Goal: Task Accomplishment & Management: Manage account settings

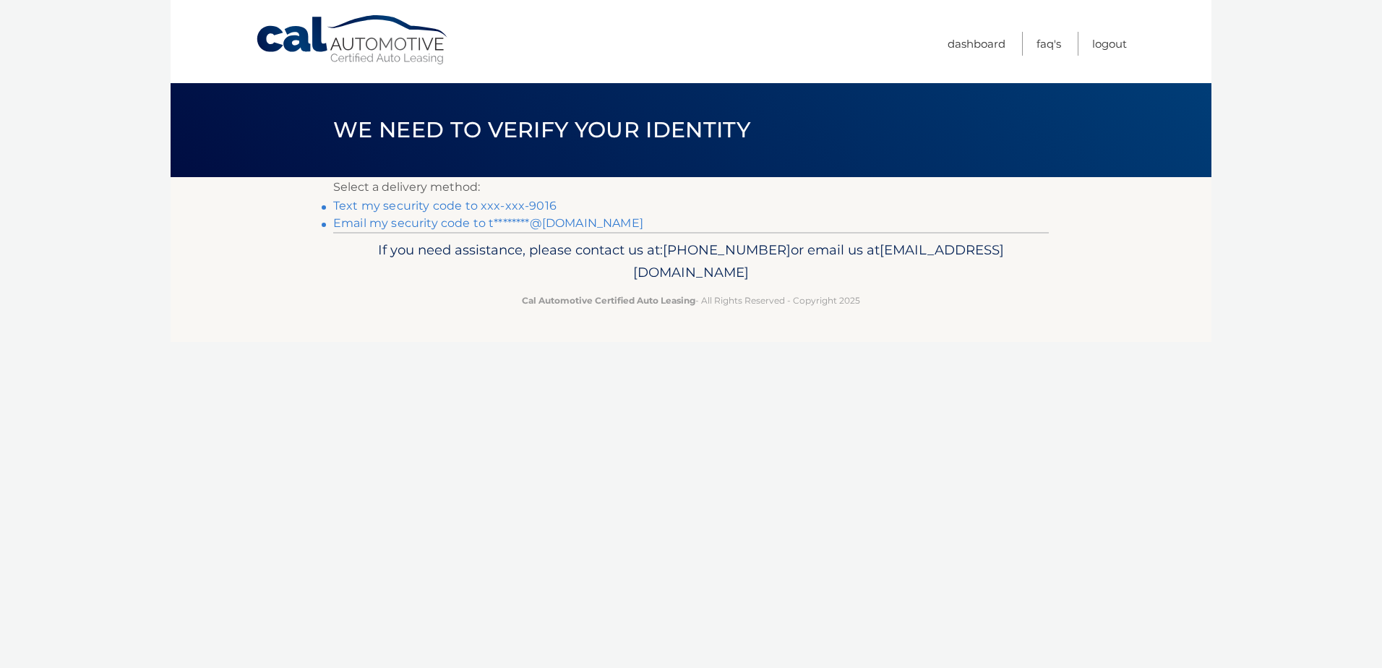
click at [427, 204] on link "Text my security code to xxx-xxx-9016" at bounding box center [444, 206] width 223 height 14
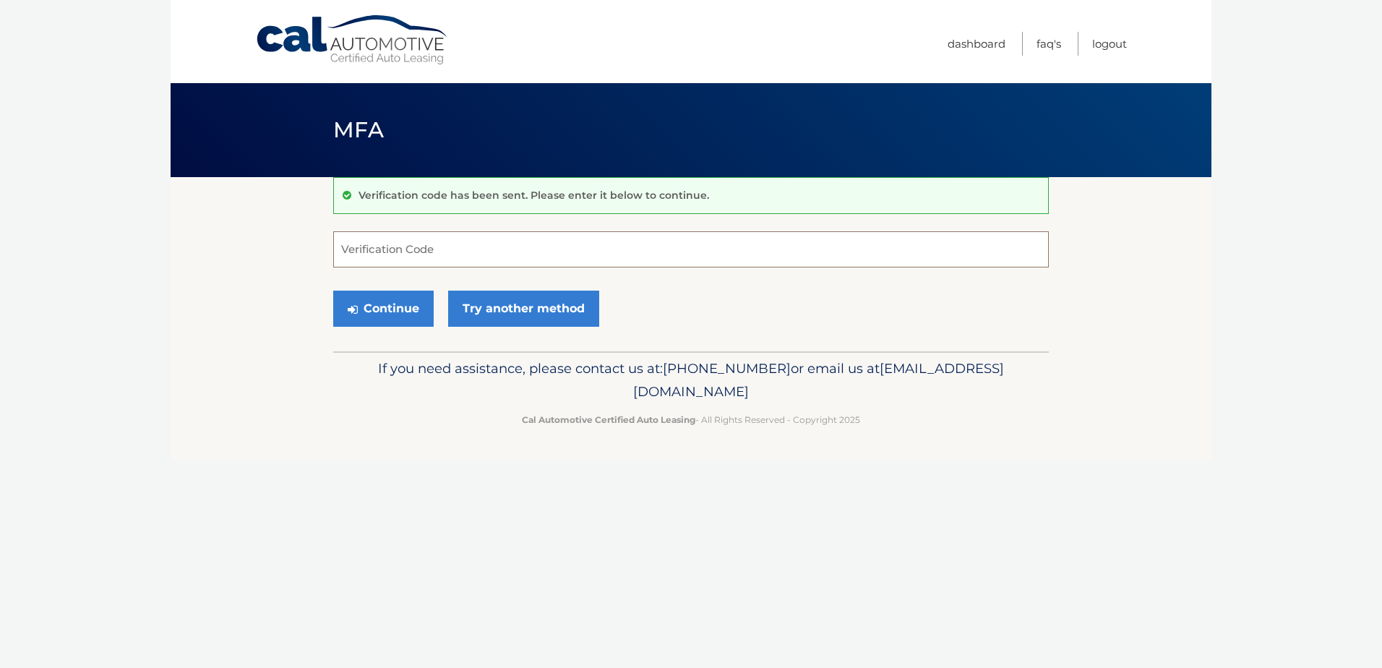
click at [539, 249] on input "Verification Code" at bounding box center [691, 249] width 716 height 36
type input "794395"
click at [390, 305] on button "Continue" at bounding box center [383, 309] width 100 height 36
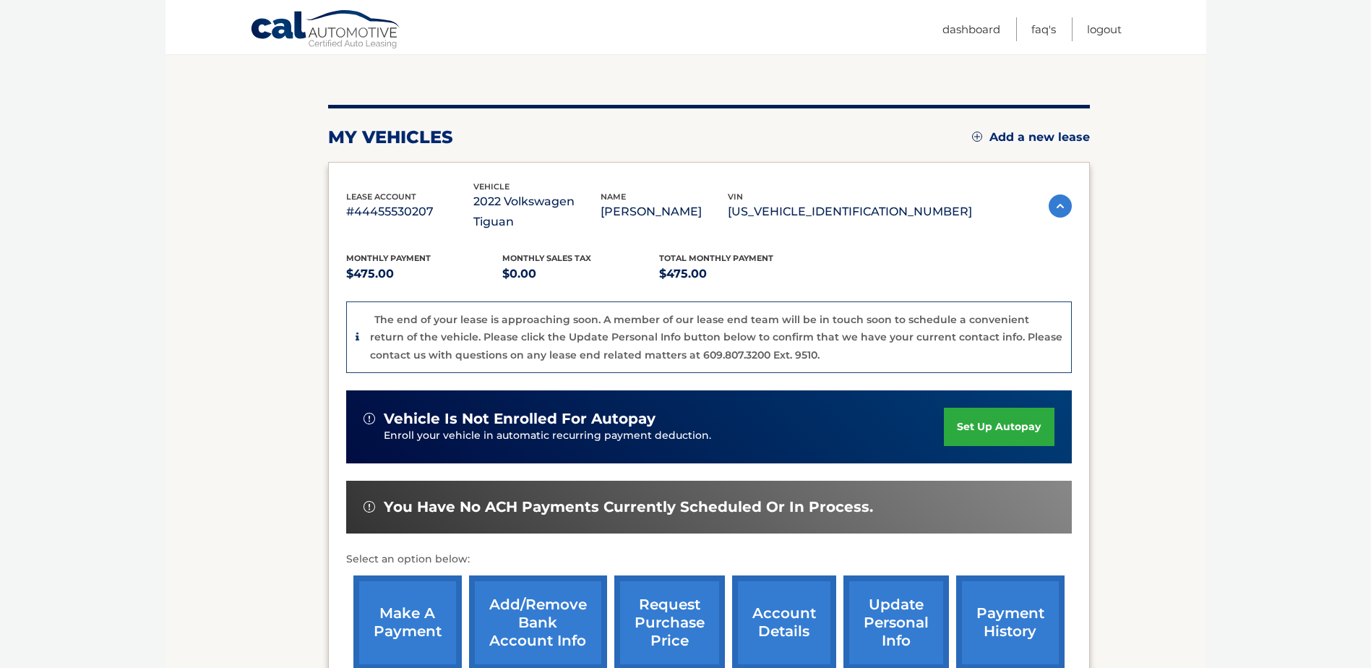
scroll to position [298, 0]
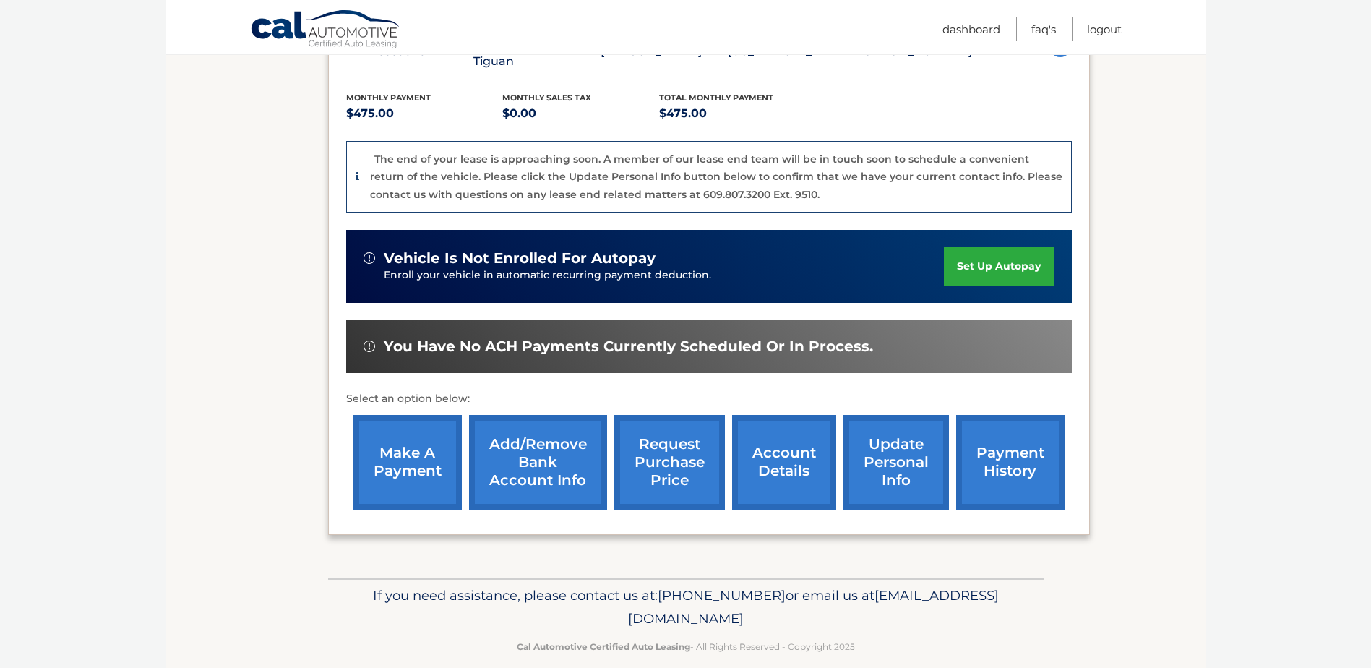
click at [789, 437] on link "account details" at bounding box center [784, 462] width 104 height 95
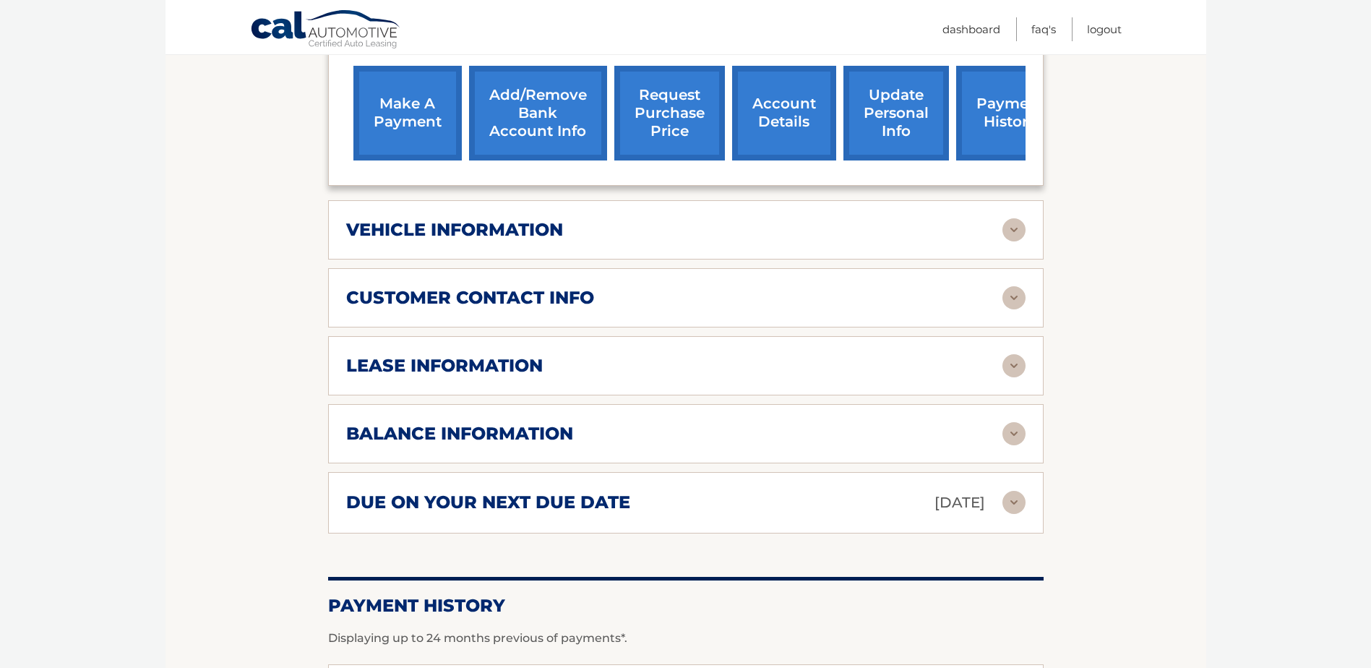
scroll to position [594, 0]
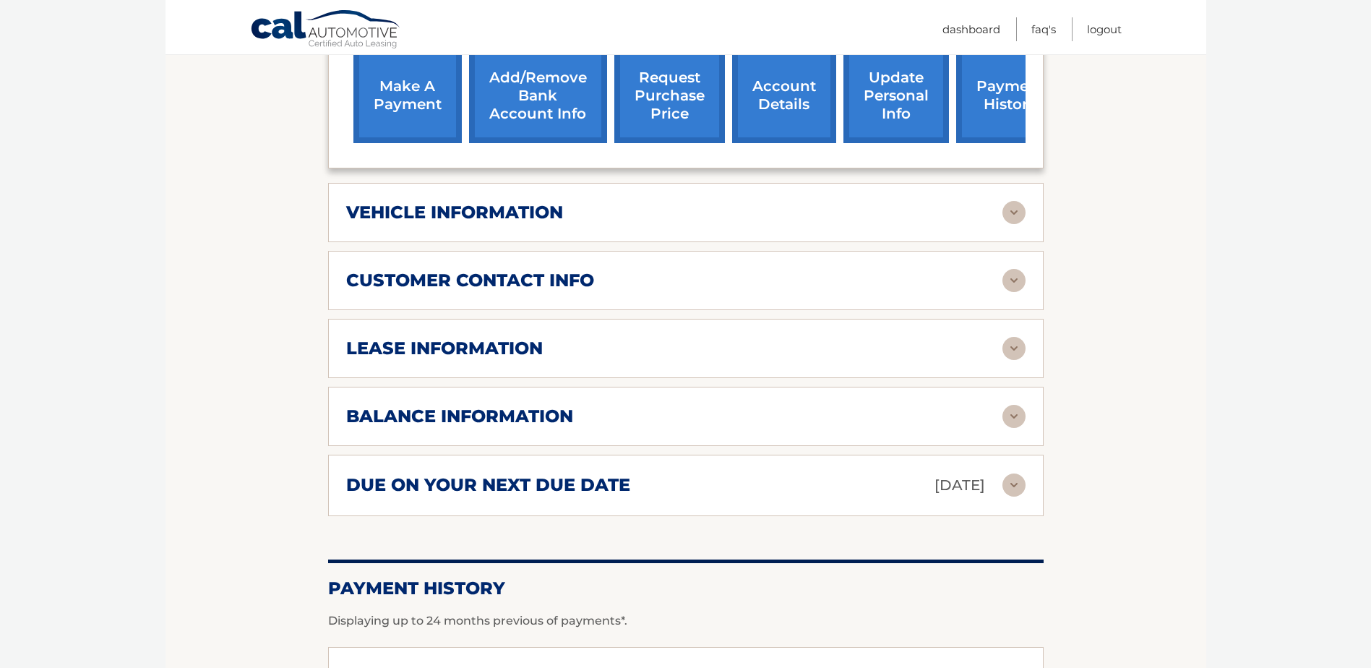
click at [1015, 490] on img at bounding box center [1013, 484] width 23 height 23
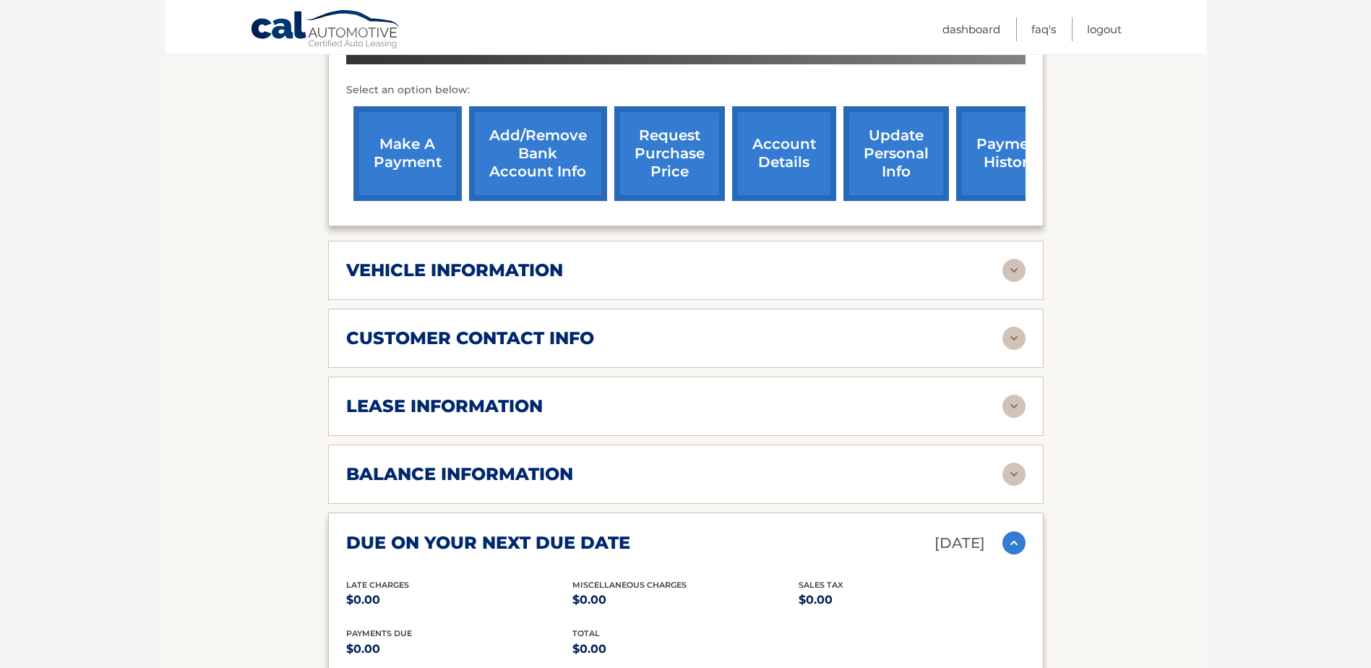
scroll to position [588, 0]
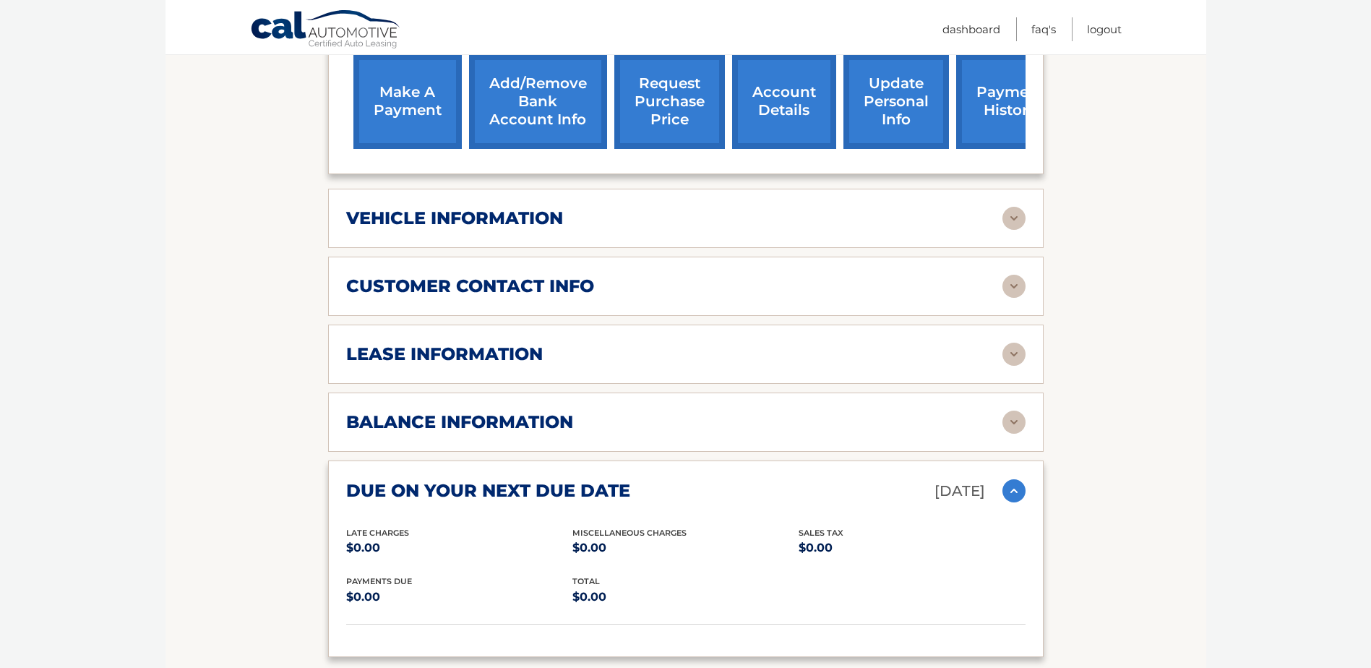
click at [1011, 354] on img at bounding box center [1013, 354] width 23 height 23
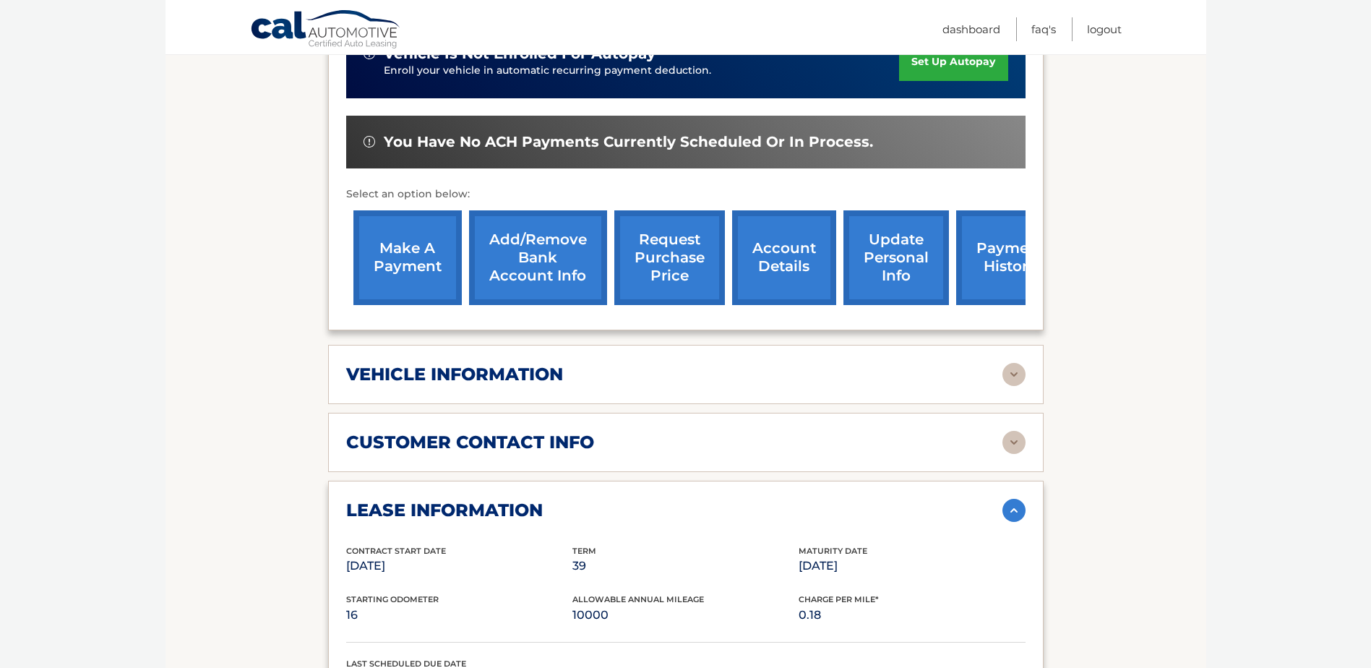
scroll to position [421, 0]
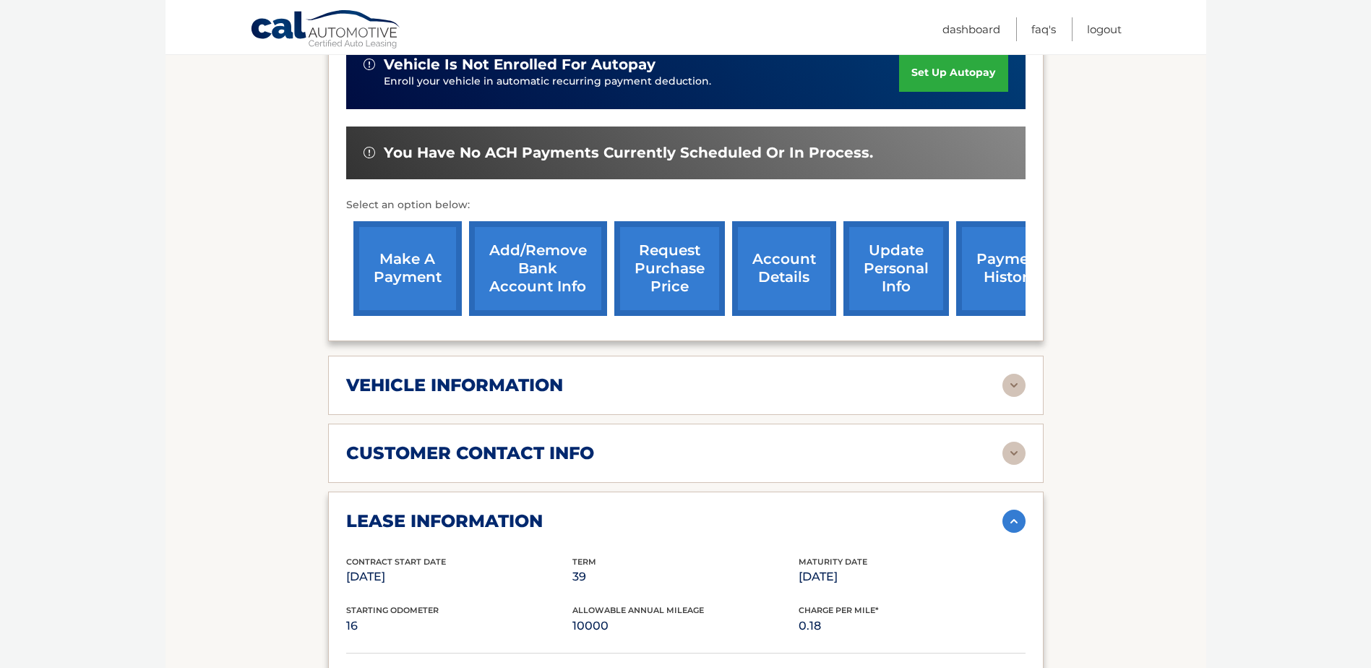
click at [1009, 387] on img at bounding box center [1013, 385] width 23 height 23
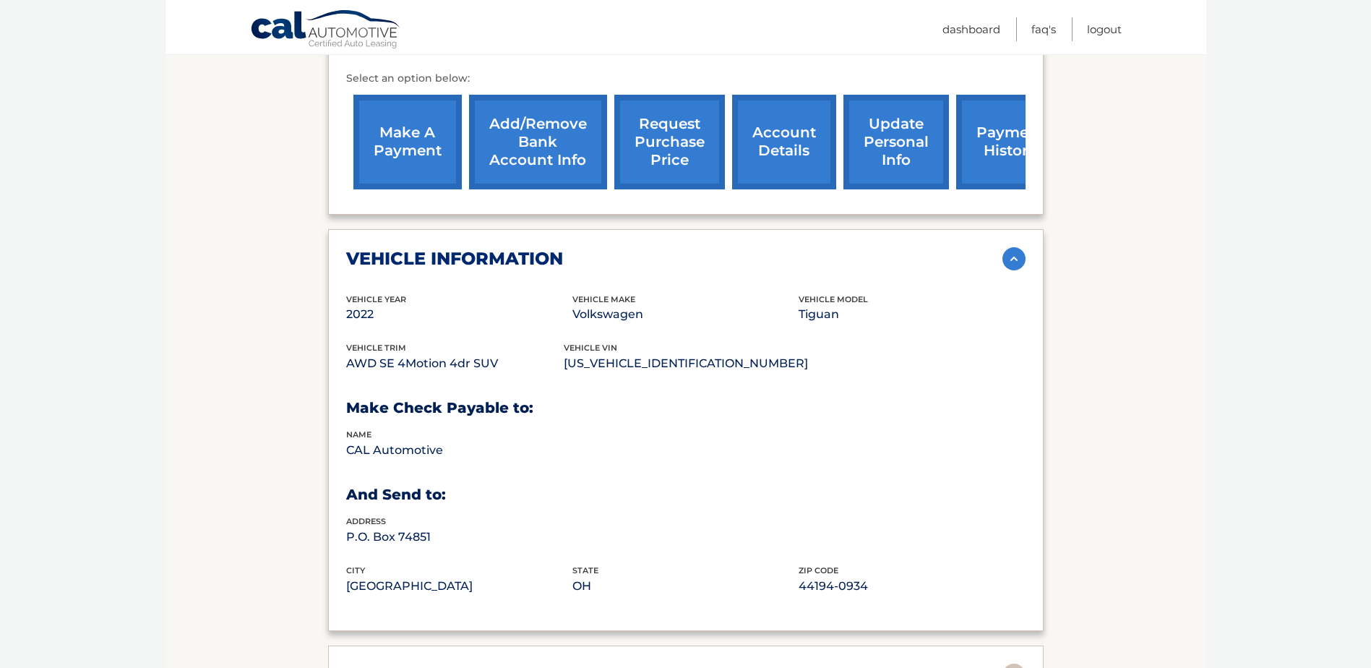
scroll to position [540, 0]
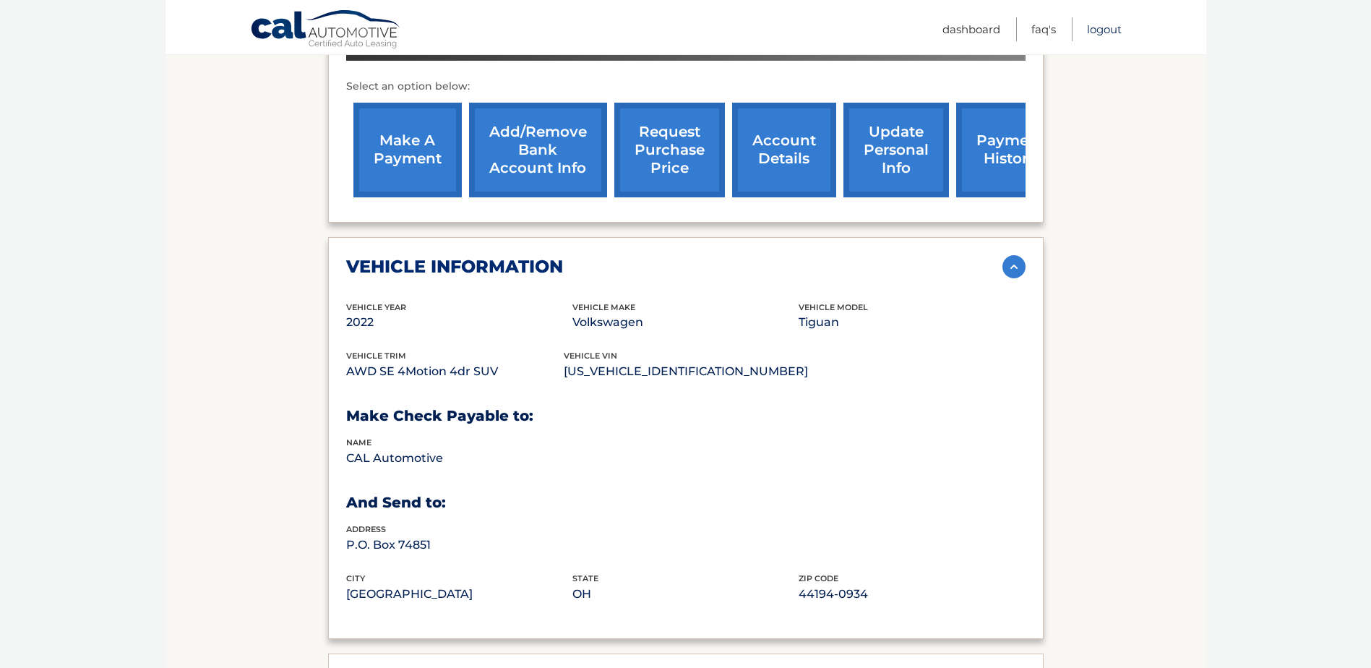
click at [1104, 28] on link "Logout" at bounding box center [1104, 29] width 35 height 24
